Goal: Task Accomplishment & Management: Manage account settings

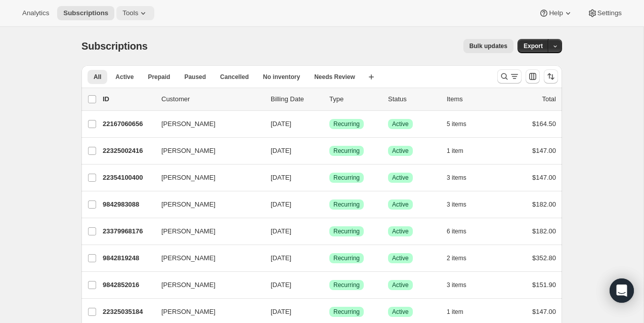
click at [138, 13] on span "Tools" at bounding box center [130, 13] width 16 height 8
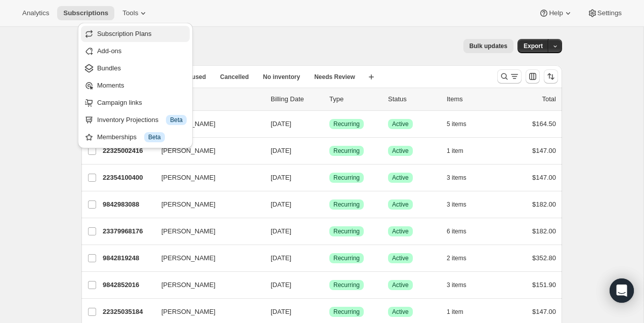
click at [137, 28] on button "Subscription Plans" at bounding box center [135, 34] width 109 height 16
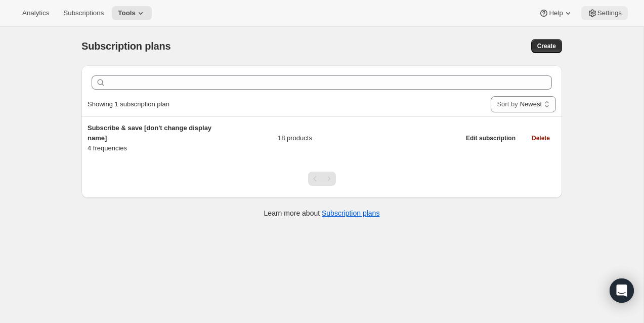
click at [608, 15] on span "Settings" at bounding box center [609, 13] width 24 height 8
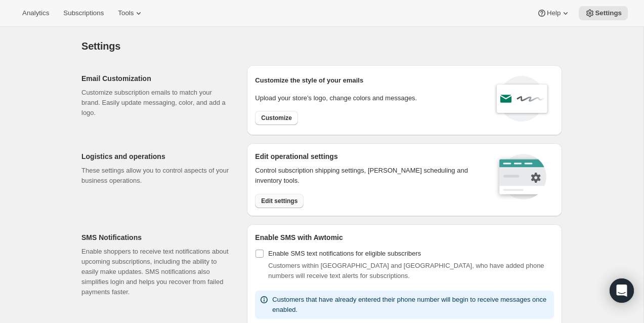
click at [292, 194] on button "Edit settings" at bounding box center [279, 201] width 49 height 14
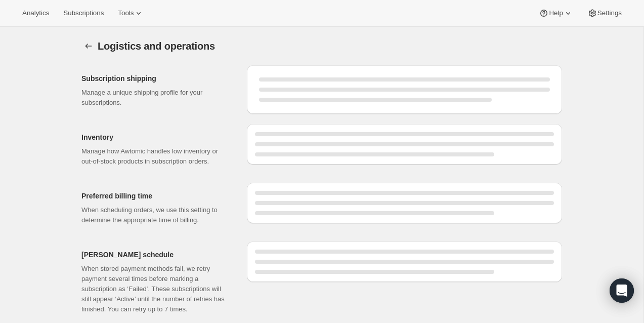
select select "DAY"
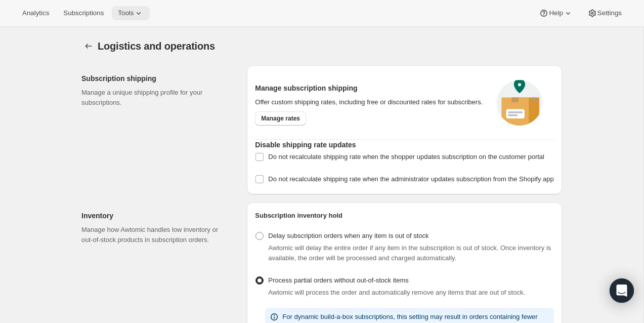
click at [144, 11] on icon at bounding box center [139, 13] width 10 height 10
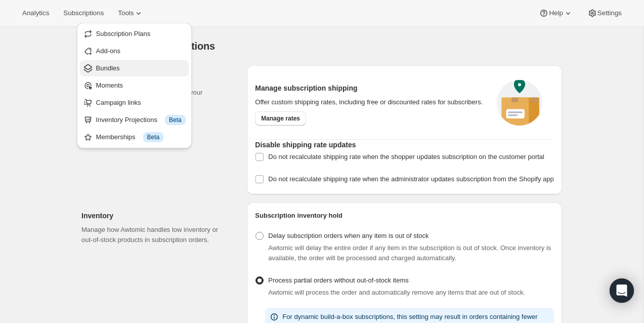
click at [120, 69] on span "Bundles" at bounding box center [141, 68] width 90 height 10
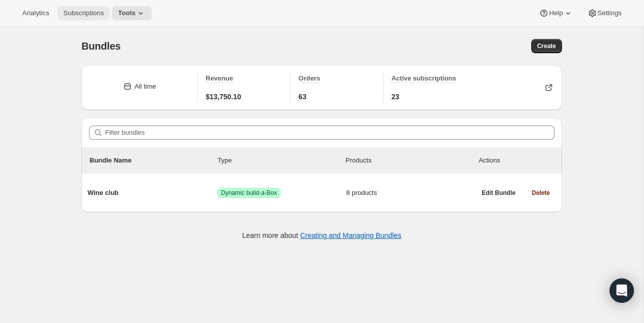
click at [93, 10] on span "Subscriptions" at bounding box center [83, 13] width 40 height 8
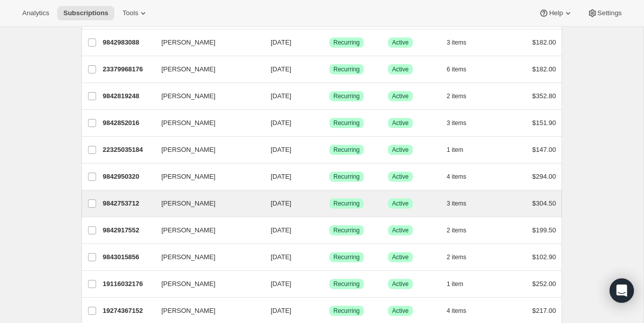
scroll to position [156, 0]
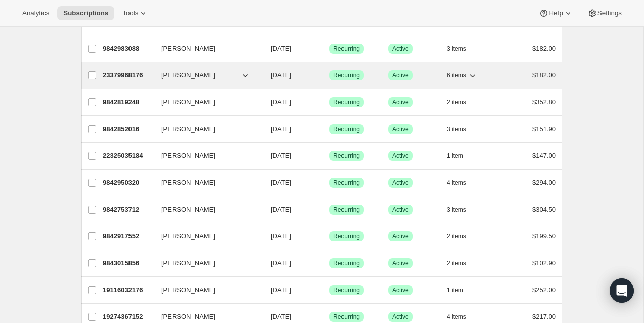
click at [471, 70] on icon "button" at bounding box center [472, 75] width 10 height 10
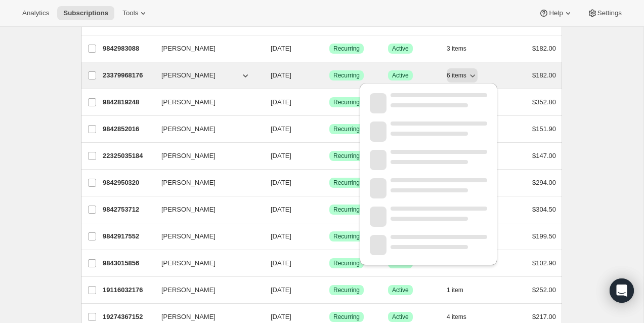
click at [137, 70] on p "23379968176" at bounding box center [128, 75] width 51 height 10
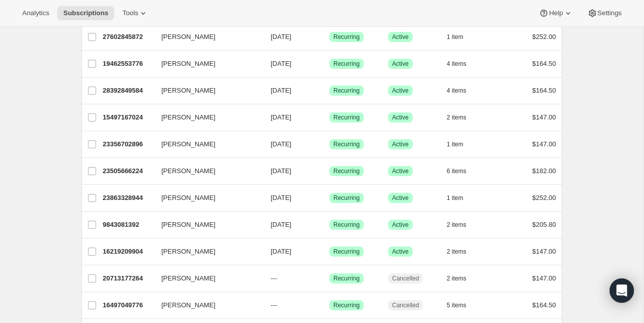
scroll to position [464, 0]
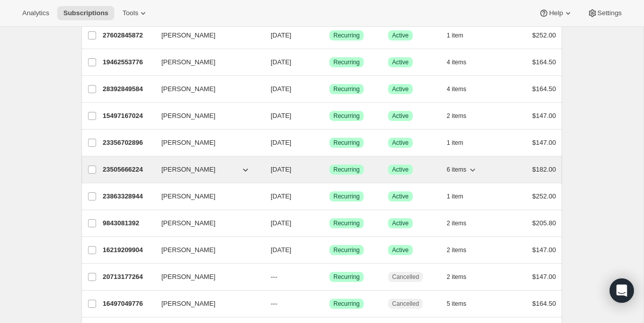
click at [128, 164] on p "23505666224" at bounding box center [128, 169] width 51 height 10
